Goal: Check status

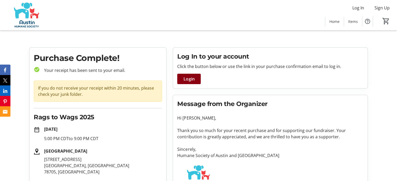
scroll to position [48, 0]
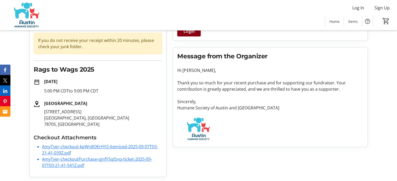
click at [108, 145] on link "AmyTyer-checkout-kpWn8QErHY2-itemized-2025-09-07T03-21-41-039Z.pdf" at bounding box center [100, 150] width 116 height 12
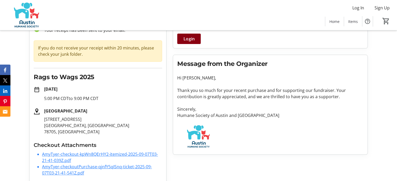
scroll to position [48, 0]
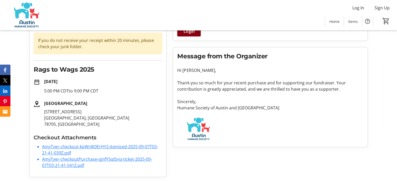
click at [62, 166] on link "AmyTyer-checkoutPurchase-qjnfY5qISnq-ticket-2025-09-07T03-21-41-541Z.pdf" at bounding box center [97, 163] width 110 height 12
click at [109, 146] on link "AmyTyer-checkout-kpWn8QErHY2-itemized-2025-09-07T03-21-41-039Z.pdf" at bounding box center [100, 150] width 116 height 12
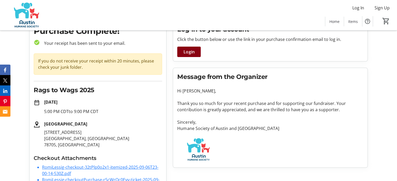
scroll to position [60, 0]
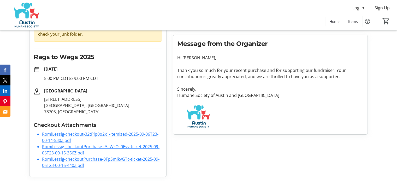
click at [63, 137] on li "RomiLessig-checkout-32tPlp0o2x1-itemized-2025-09-06T23-00-14-530Z.pdf" at bounding box center [102, 137] width 120 height 13
click at [65, 134] on link "RomiLessig-checkout-32tPlp0o2x1-itemized-2025-09-06T23-00-14-530Z.pdf" at bounding box center [100, 138] width 116 height 12
click at [70, 150] on link "RomiLessig-checkoutPurchase-r5cWrOc0Evv-ticket-2025-09-06T23-00-15-356Z.pdf" at bounding box center [100, 150] width 117 height 12
